Goal: Information Seeking & Learning: Learn about a topic

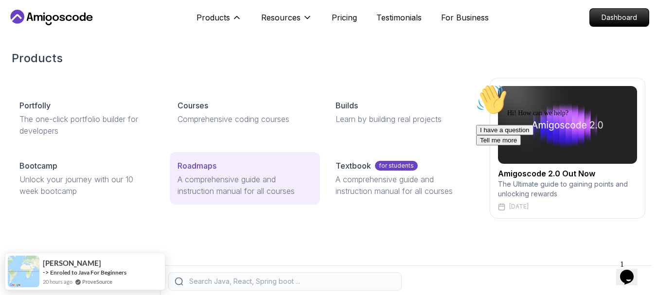
click at [192, 170] on p "Roadmaps" at bounding box center [197, 166] width 39 height 12
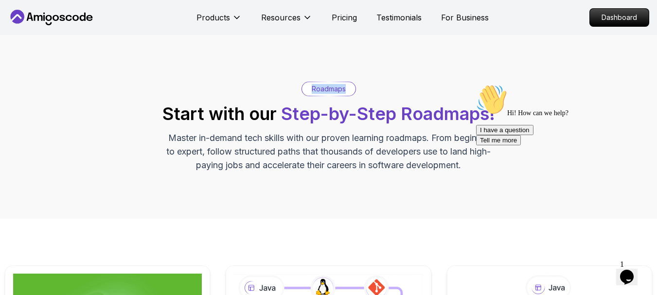
drag, startPoint x: 313, startPoint y: 90, endPoint x: 349, endPoint y: 94, distance: 36.3
click at [349, 94] on div "Roadmaps" at bounding box center [329, 89] width 54 height 14
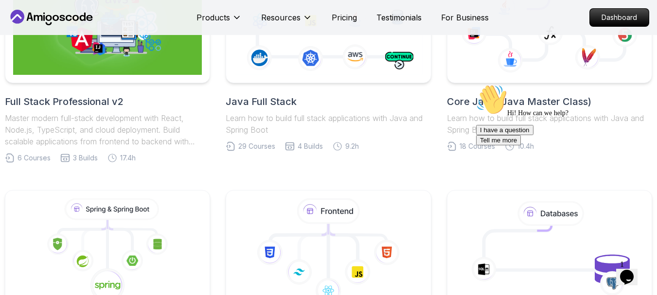
scroll to position [322, 0]
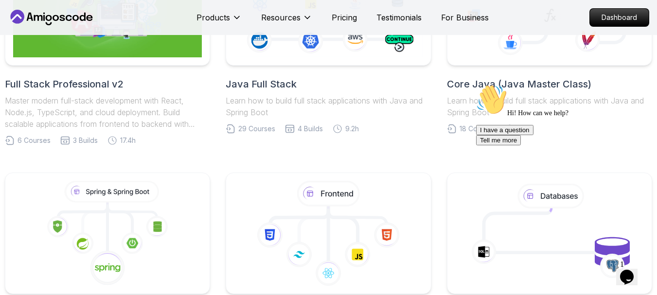
click at [476, 84] on icon "Chat attention grabber" at bounding box center [476, 84] width 0 height 0
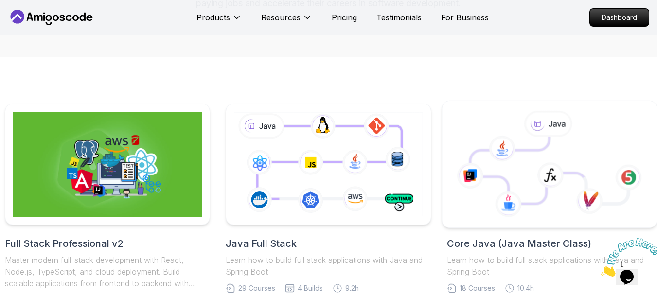
scroll to position [238, 0]
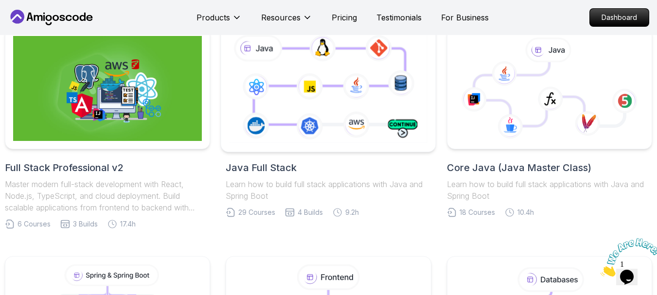
click at [340, 84] on icon at bounding box center [328, 88] width 203 height 113
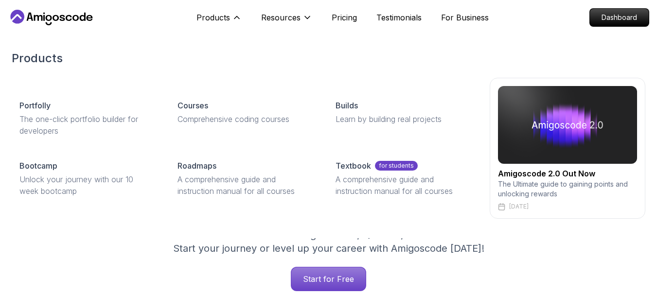
click at [204, 177] on p "A comprehensive guide and instruction manual for all courses" at bounding box center [245, 185] width 135 height 23
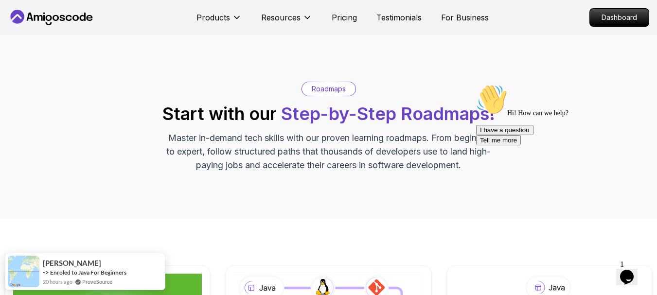
click at [634, 274] on icon "Opens Chat This icon Opens the chat window." at bounding box center [627, 278] width 16 height 16
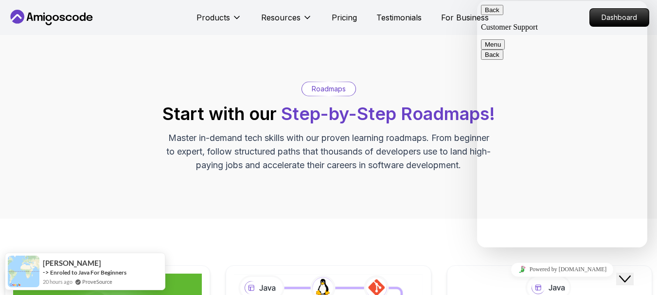
click at [494, 15] on button "Back" at bounding box center [492, 10] width 22 height 10
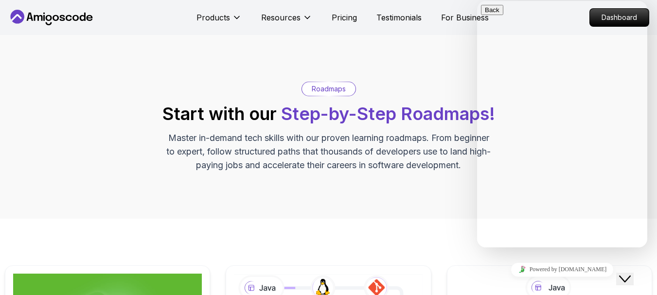
click at [630, 273] on icon "Close Chat This icon closes the chat window." at bounding box center [625, 279] width 12 height 12
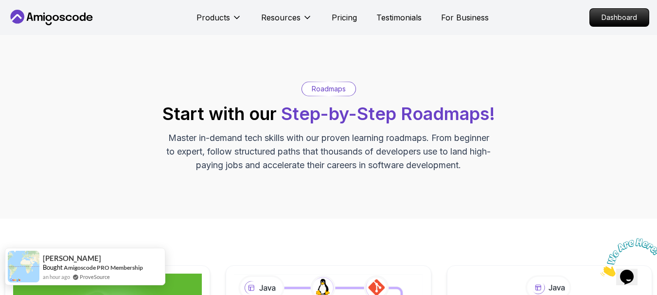
drag, startPoint x: 139, startPoint y: 257, endPoint x: 43, endPoint y: 258, distance: 96.3
click at [38, 263] on div "Ahmad Bought Amigoscode PRO Membership an hour ago ProveSource" at bounding box center [75, 267] width 140 height 36
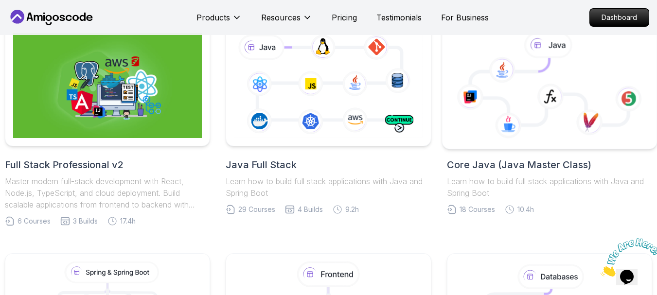
scroll to position [233, 0]
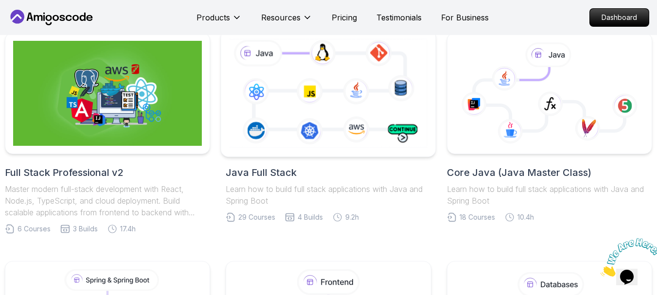
click at [317, 87] on icon at bounding box center [328, 93] width 203 height 113
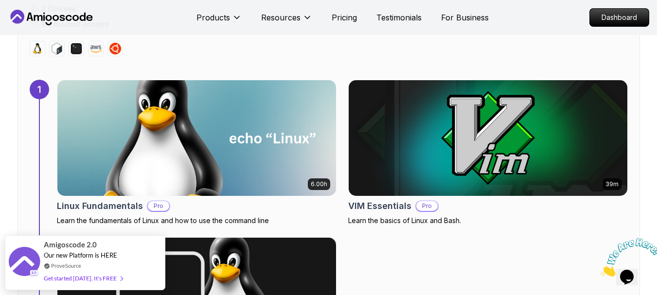
scroll to position [832, 0]
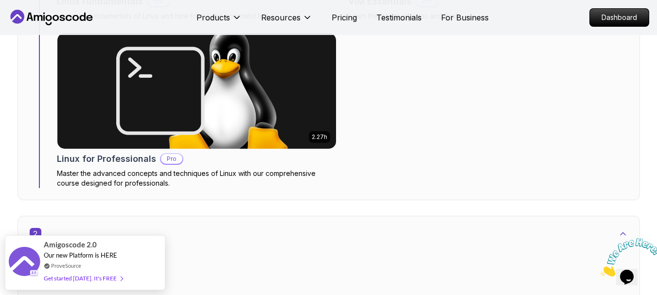
click at [586, 95] on div "6.00h Linux Fundamentals Pro Learn the fundamentals of Linux and how to use the…" at bounding box center [342, 31] width 571 height 313
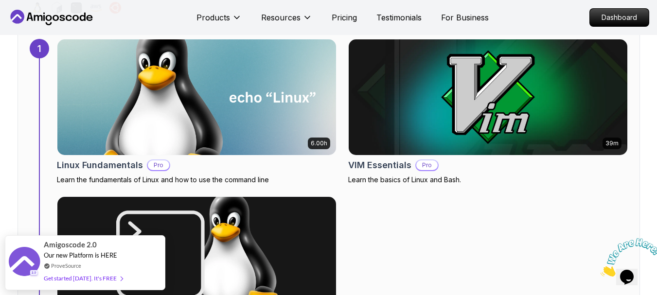
scroll to position [667, 0]
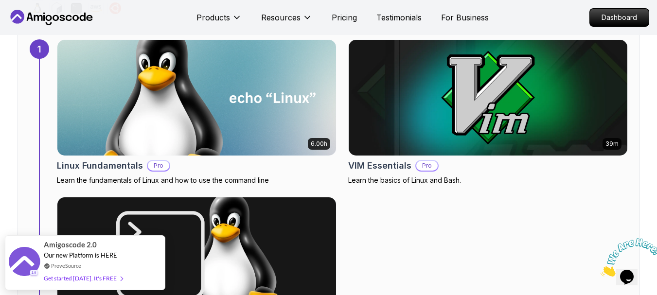
click at [601, 270] on icon "Close" at bounding box center [601, 274] width 0 height 8
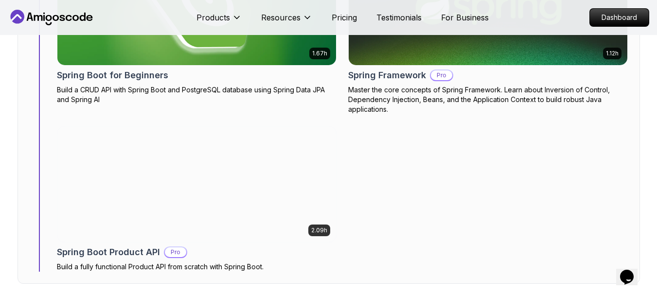
scroll to position [3723, 0]
